Goal: Transaction & Acquisition: Obtain resource

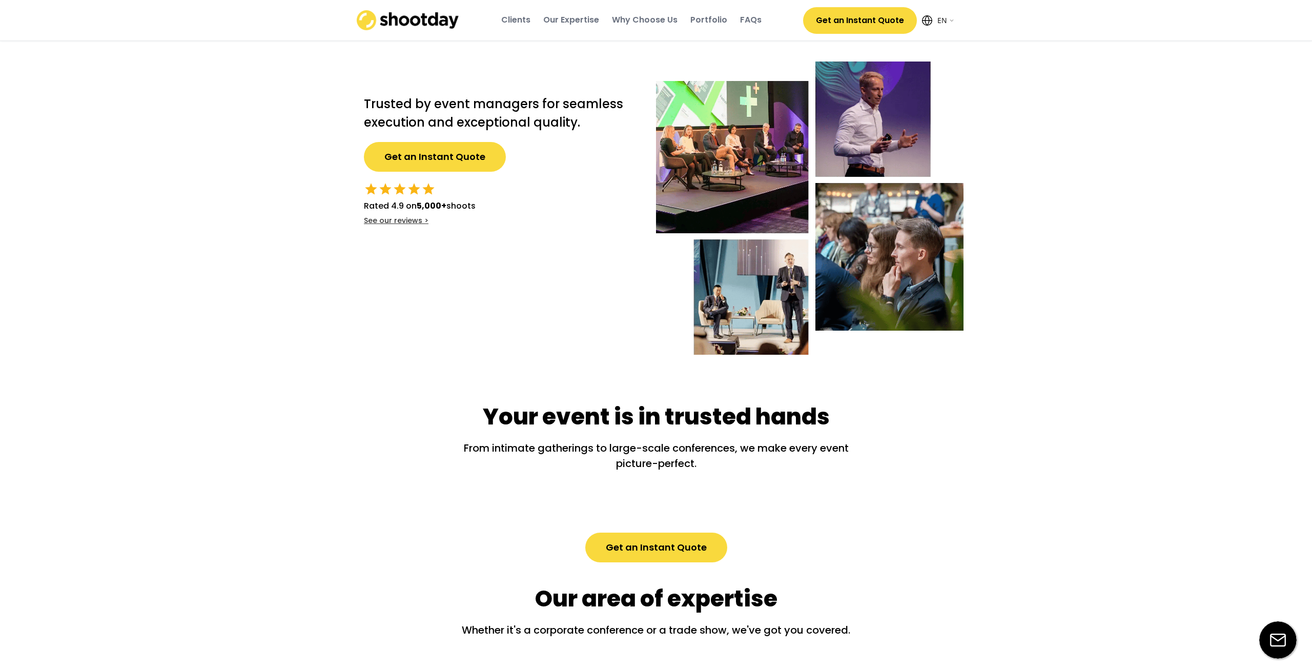
select select ""en""
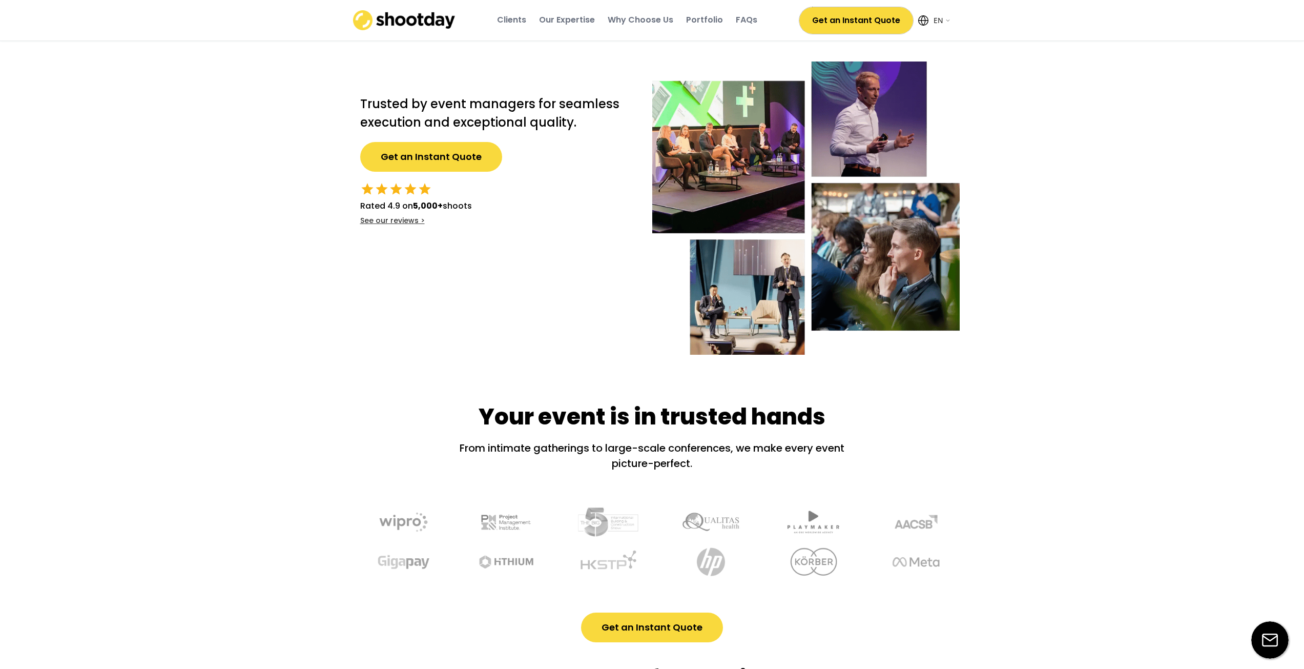
click at [848, 23] on button "Get an Instant Quote" at bounding box center [857, 20] width 114 height 27
